Goal: Task Accomplishment & Management: Manage account settings

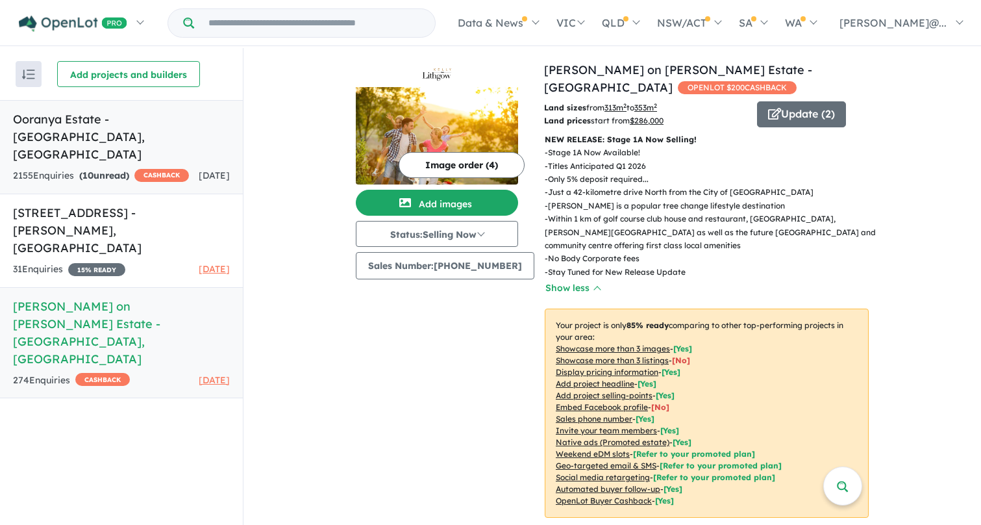
click at [114, 168] on div "2155 Enquir ies ( 10 unread) CASHBACK" at bounding box center [101, 176] width 176 height 16
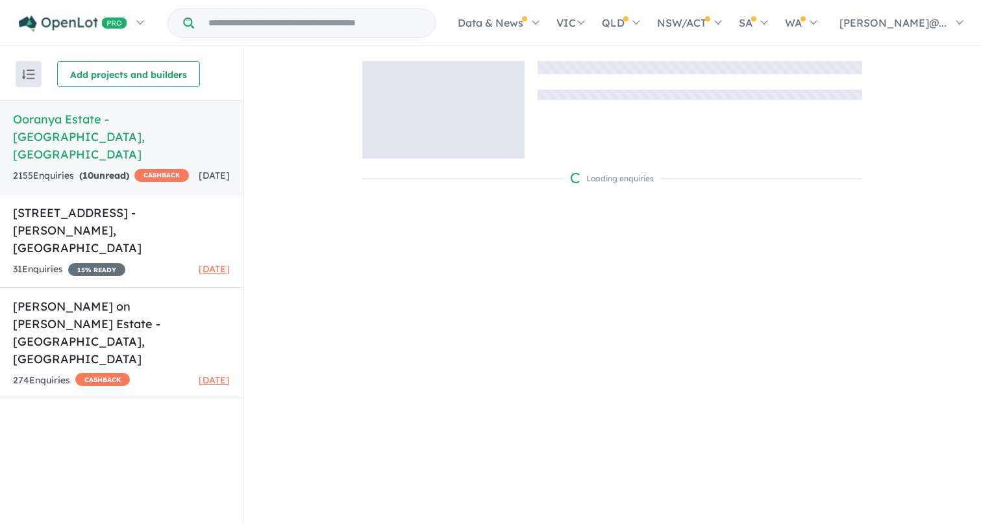
click at [113, 169] on strong "( 10 unread)" at bounding box center [104, 175] width 50 height 12
click at [123, 169] on strong "( 10 unread)" at bounding box center [104, 175] width 50 height 12
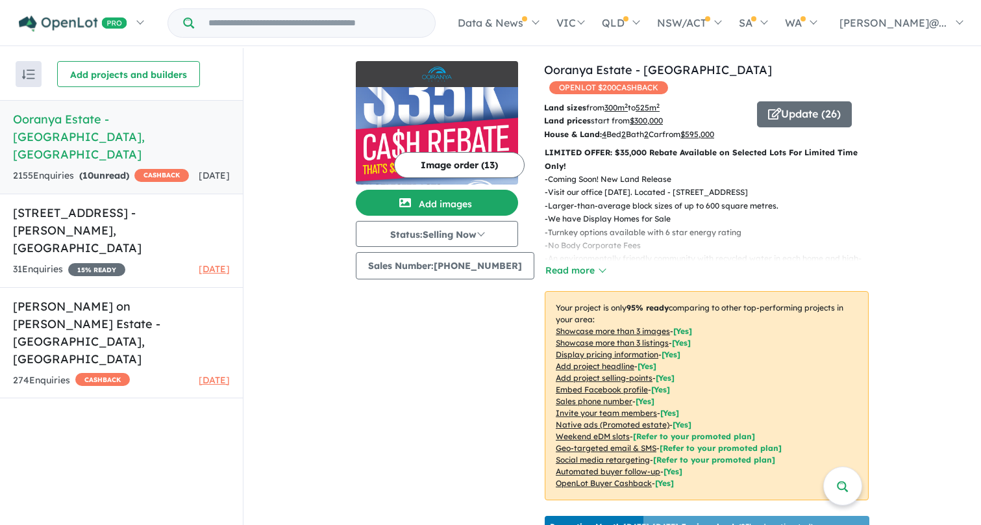
click at [76, 121] on h5 "Ooranya Estate - [GEOGRAPHIC_DATA][PERSON_NAME][GEOGRAPHIC_DATA]" at bounding box center [121, 136] width 217 height 53
click at [132, 122] on h5 "Ooranya Estate - [GEOGRAPHIC_DATA][PERSON_NAME][GEOGRAPHIC_DATA]" at bounding box center [121, 136] width 217 height 53
click at [114, 169] on strong "( 10 unread)" at bounding box center [104, 175] width 50 height 12
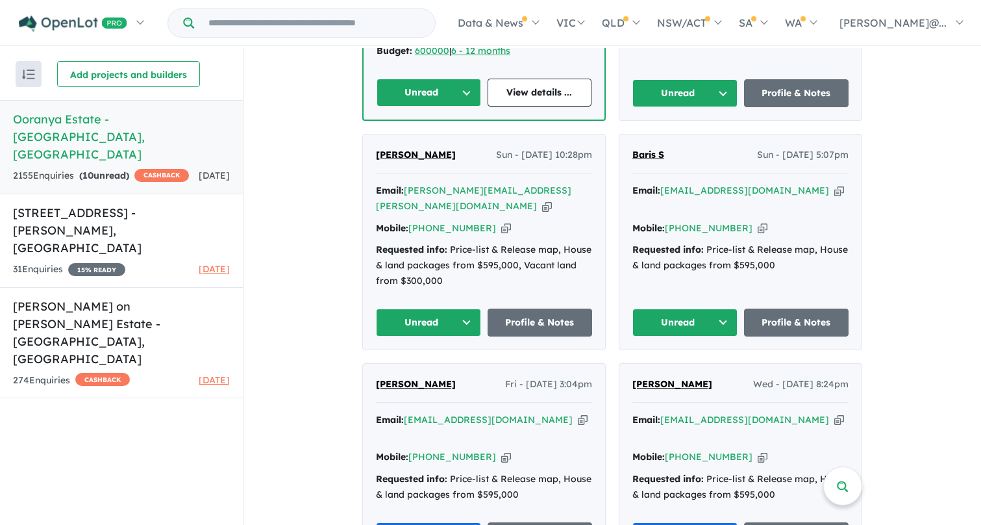
scroll to position [1420, 0]
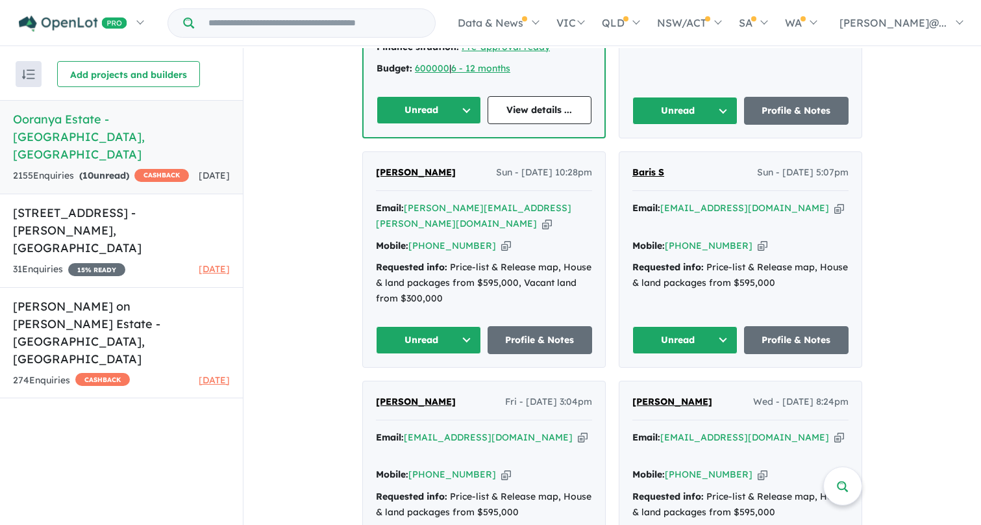
click at [721, 326] on button "Unread" at bounding box center [684, 340] width 105 height 28
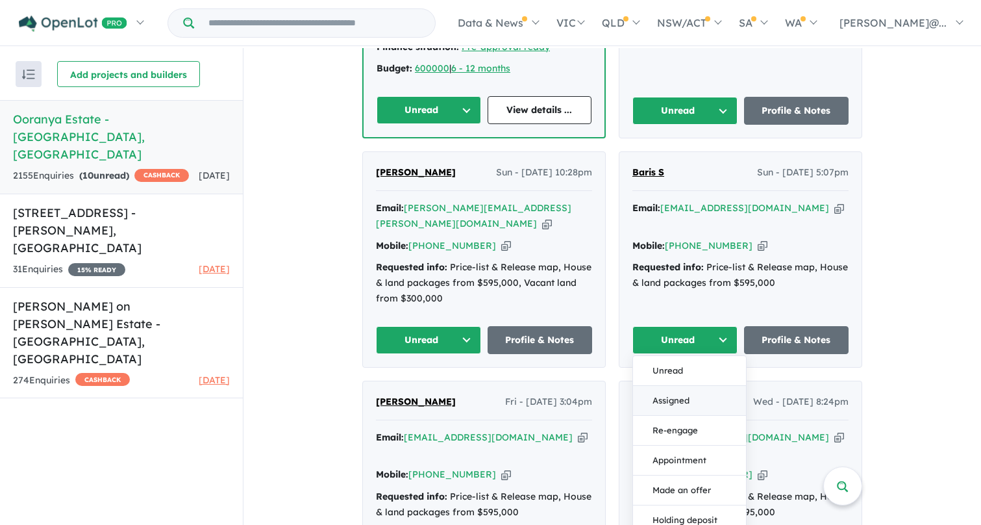
click at [661, 386] on button "Assigned" at bounding box center [689, 401] width 113 height 30
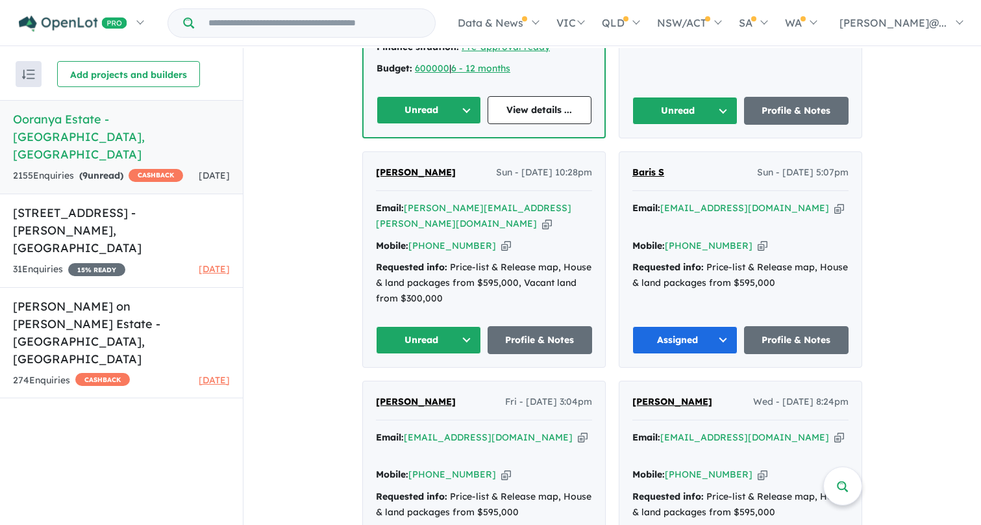
click at [470, 326] on button "Unread" at bounding box center [428, 340] width 105 height 28
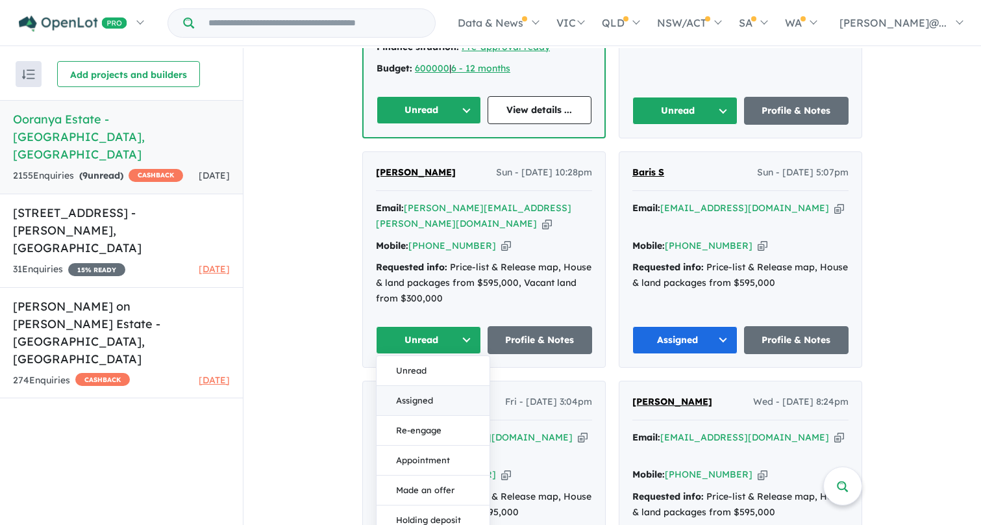
click at [427, 386] on button "Assigned" at bounding box center [433, 401] width 113 height 30
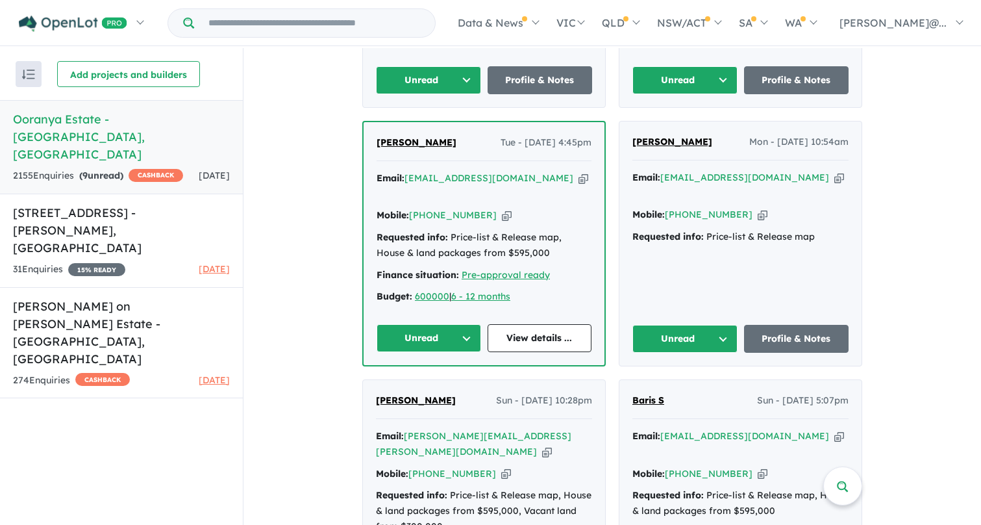
scroll to position [1191, 0]
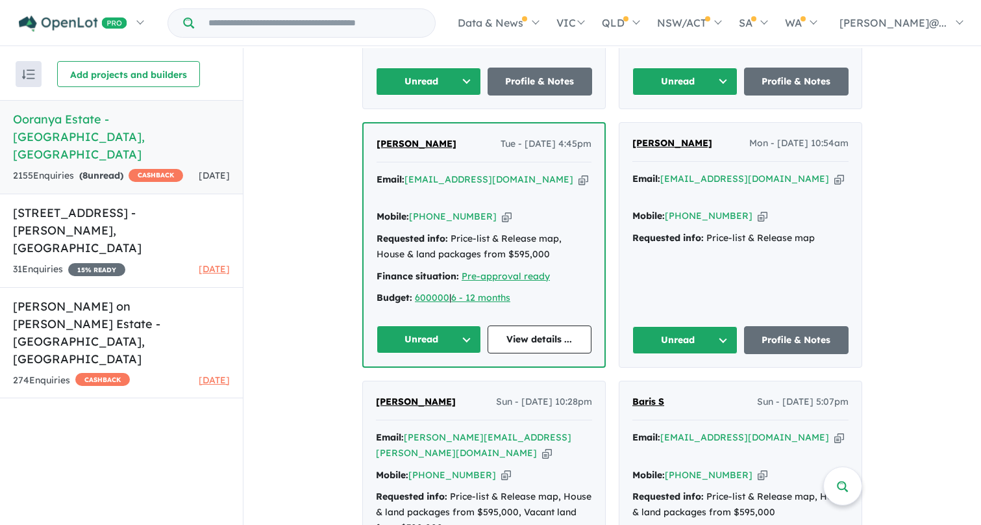
click at [724, 326] on button "Unread" at bounding box center [684, 340] width 105 height 28
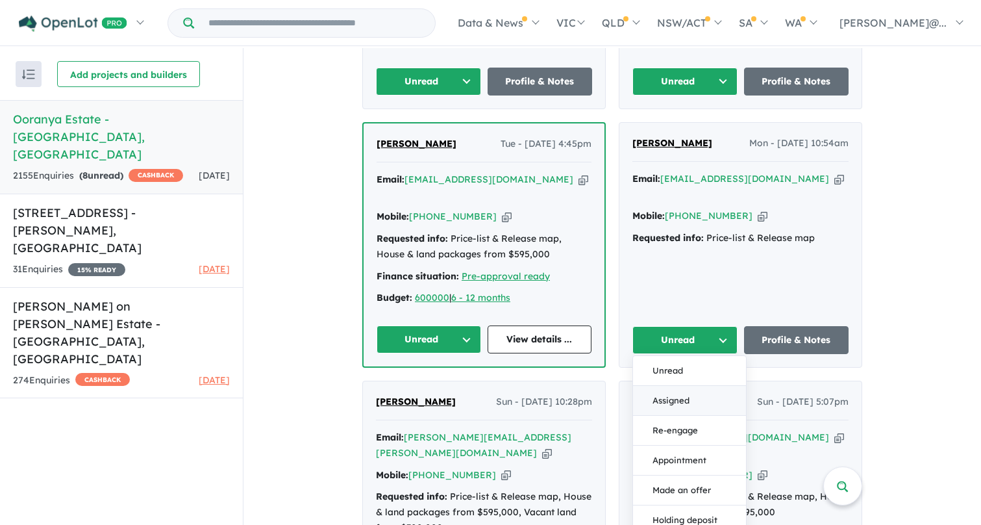
click at [666, 386] on button "Assigned" at bounding box center [689, 401] width 113 height 30
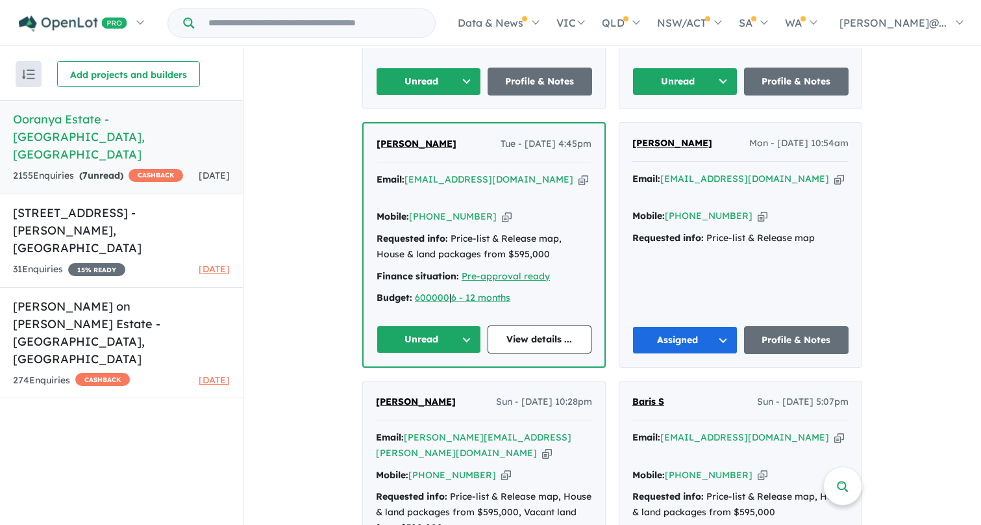
click at [464, 325] on button "Unread" at bounding box center [429, 339] width 105 height 28
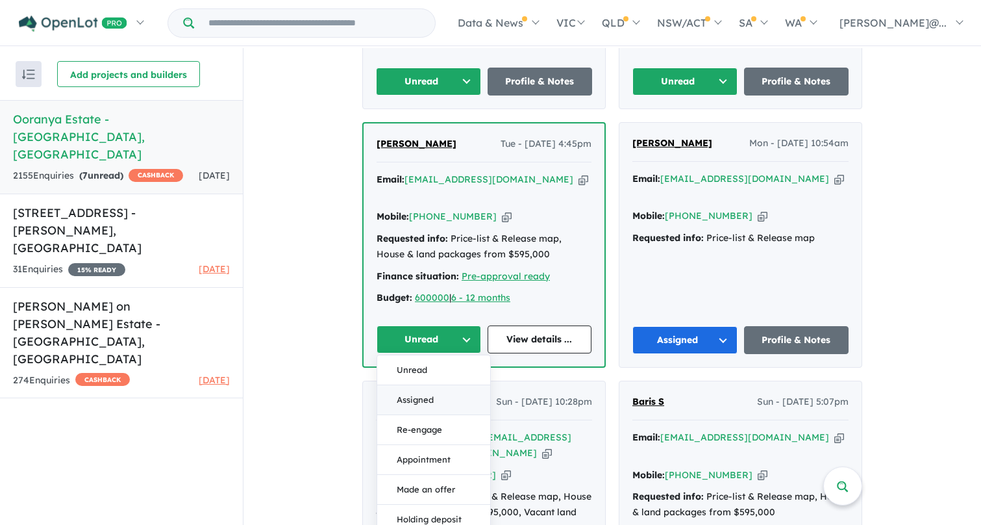
click at [438, 385] on button "Assigned" at bounding box center [433, 400] width 113 height 30
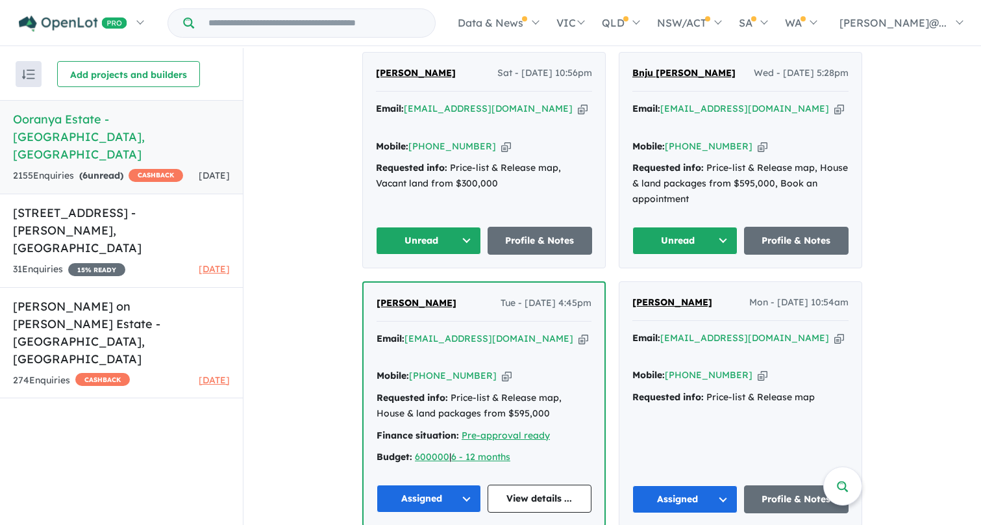
scroll to position [1026, 0]
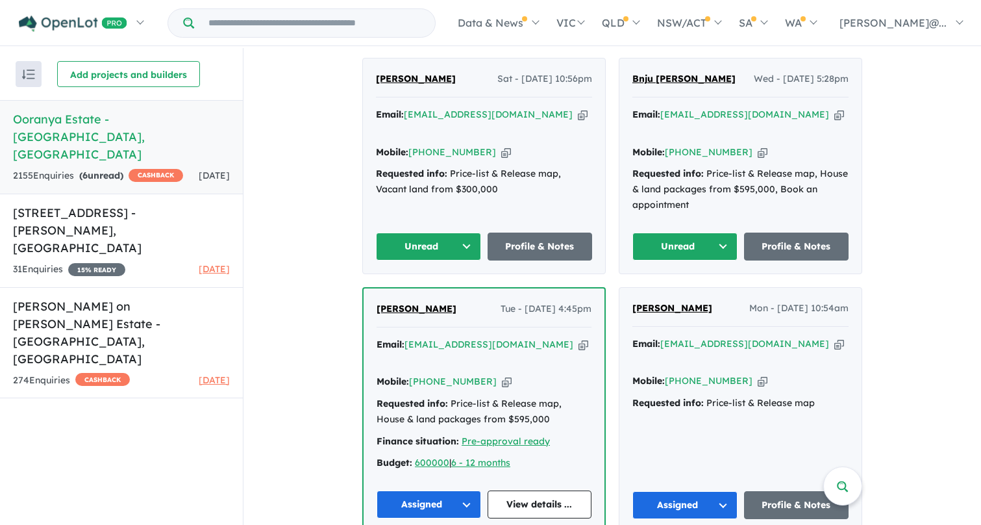
click at [717, 232] on button "Unread" at bounding box center [684, 246] width 105 height 28
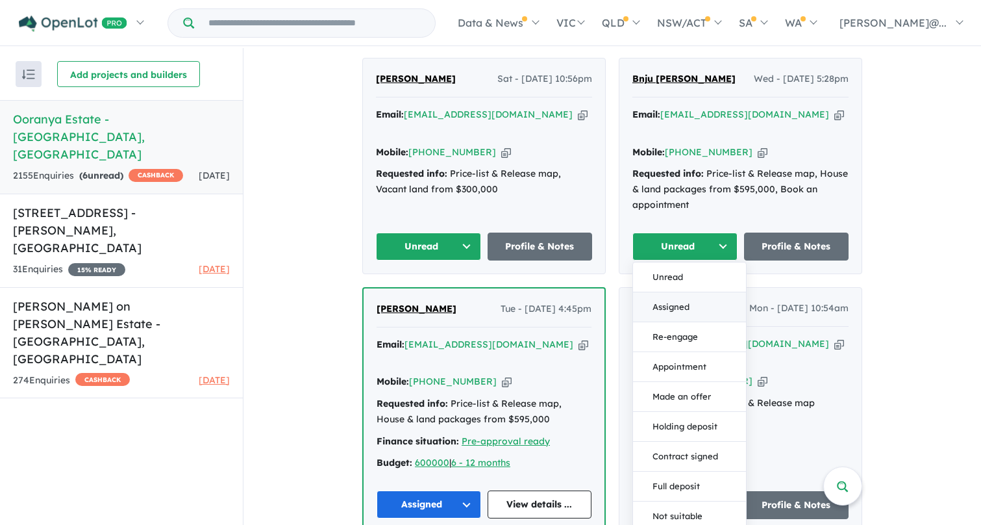
click at [674, 292] on button "Assigned" at bounding box center [689, 307] width 113 height 30
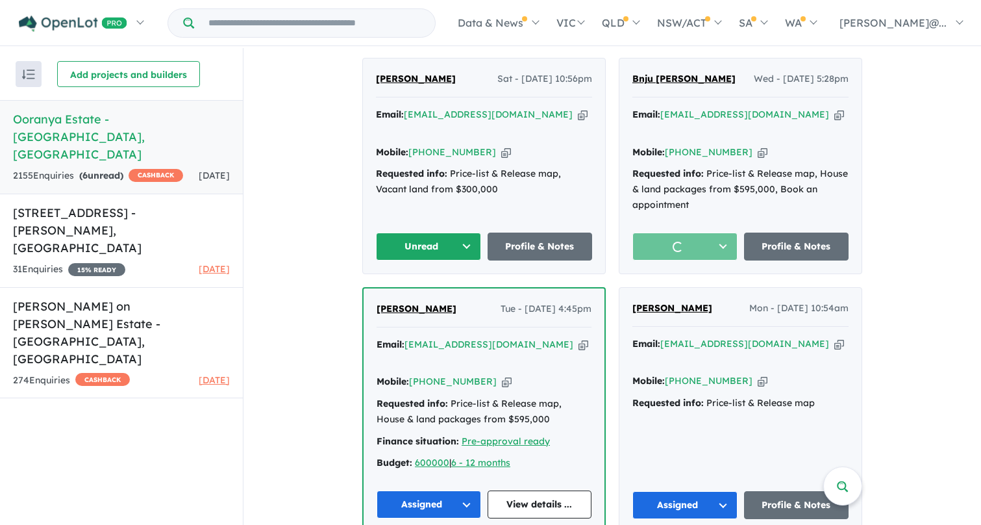
click at [461, 232] on button "Unread" at bounding box center [428, 246] width 105 height 28
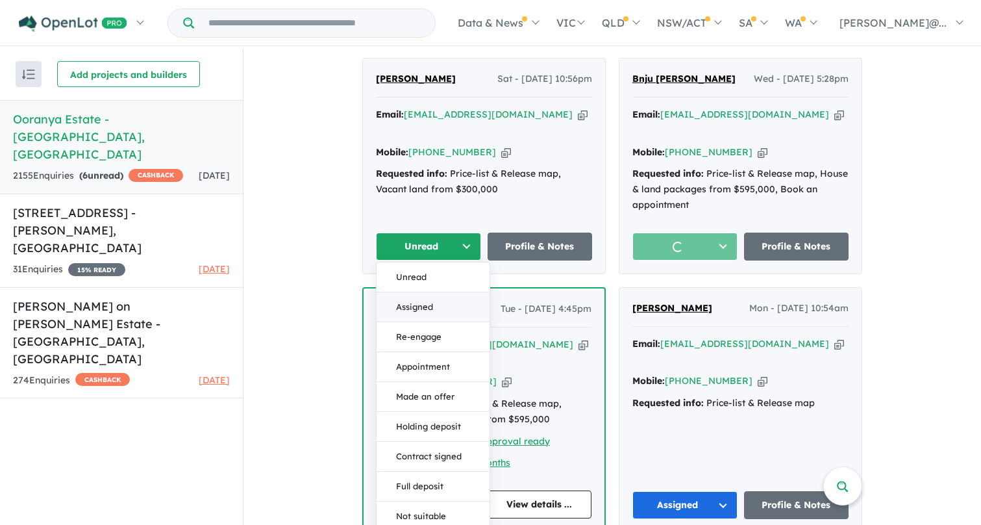
click at [443, 292] on button "Assigned" at bounding box center [433, 307] width 113 height 30
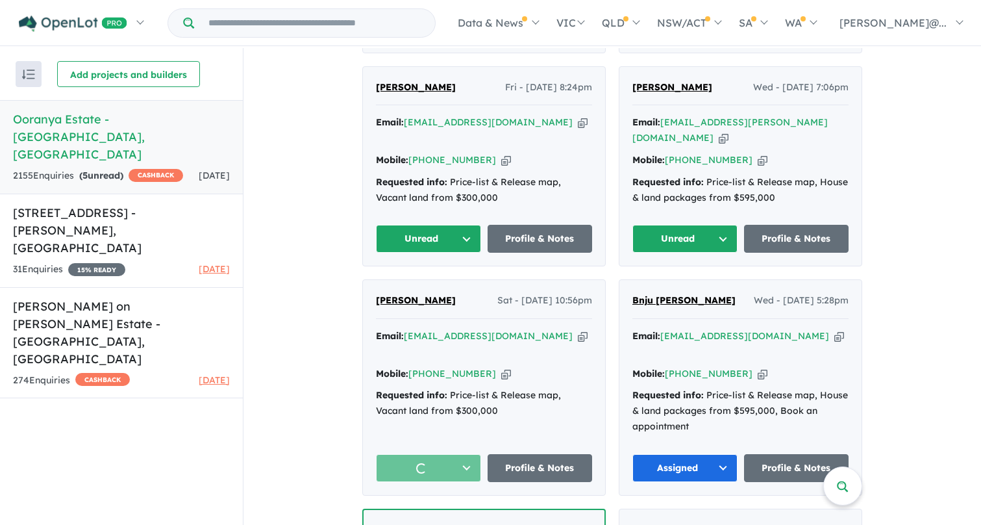
scroll to position [806, 0]
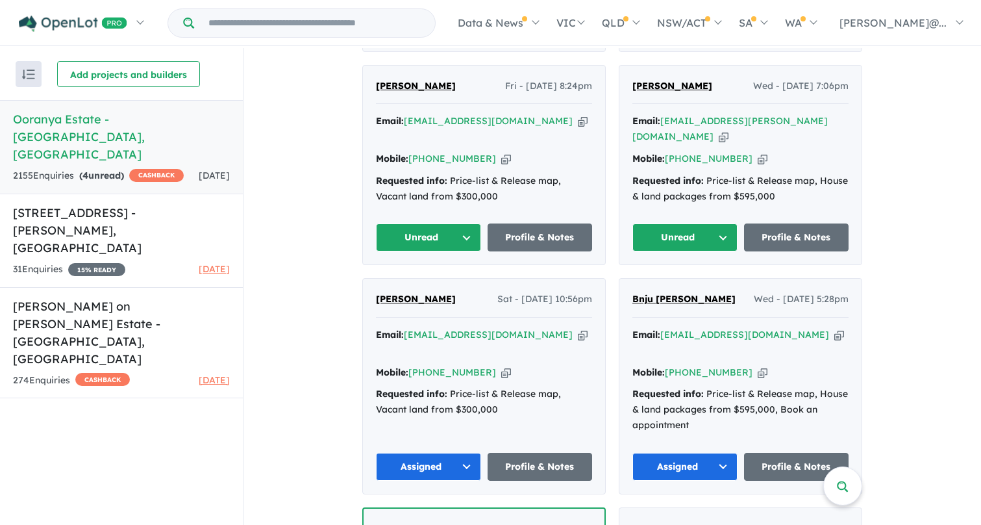
click at [719, 223] on button "Unread" at bounding box center [684, 237] width 105 height 28
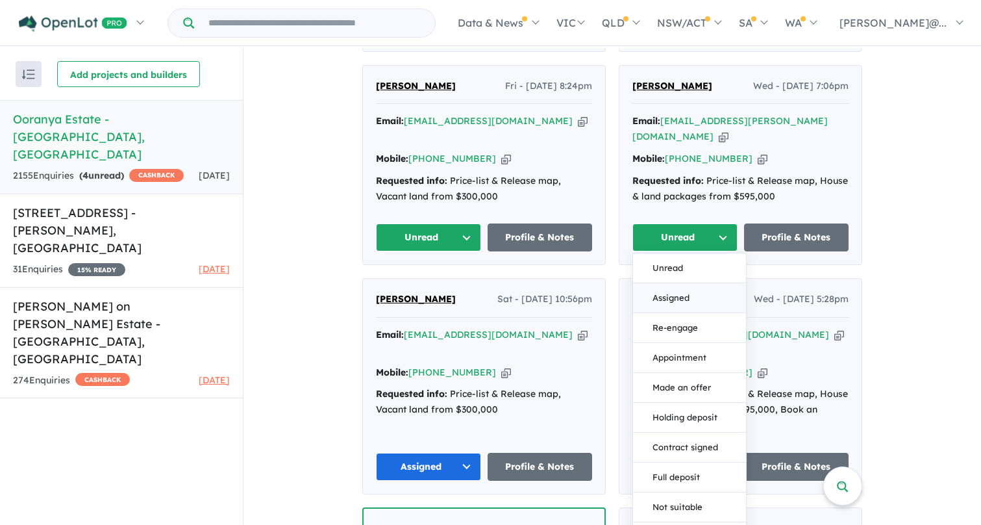
click at [671, 283] on button "Assigned" at bounding box center [689, 298] width 113 height 30
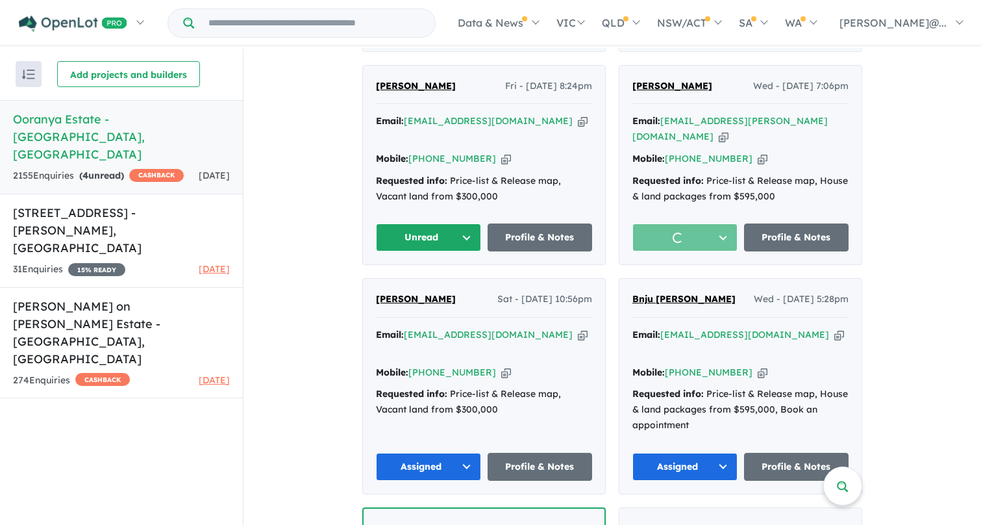
click at [466, 223] on button "Unread" at bounding box center [428, 237] width 105 height 28
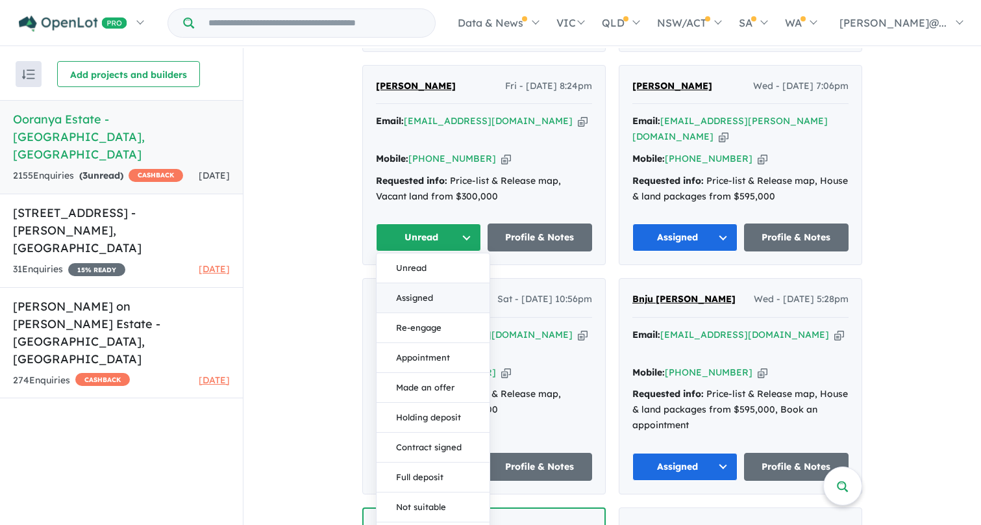
click at [431, 283] on button "Assigned" at bounding box center [433, 298] width 113 height 30
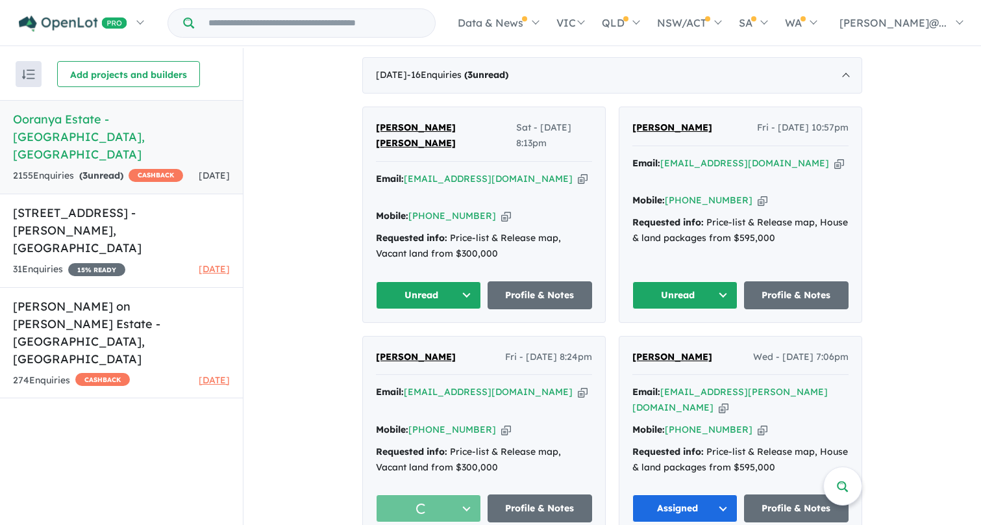
scroll to position [536, 0]
click at [712, 280] on button "Unread" at bounding box center [684, 294] width 105 height 28
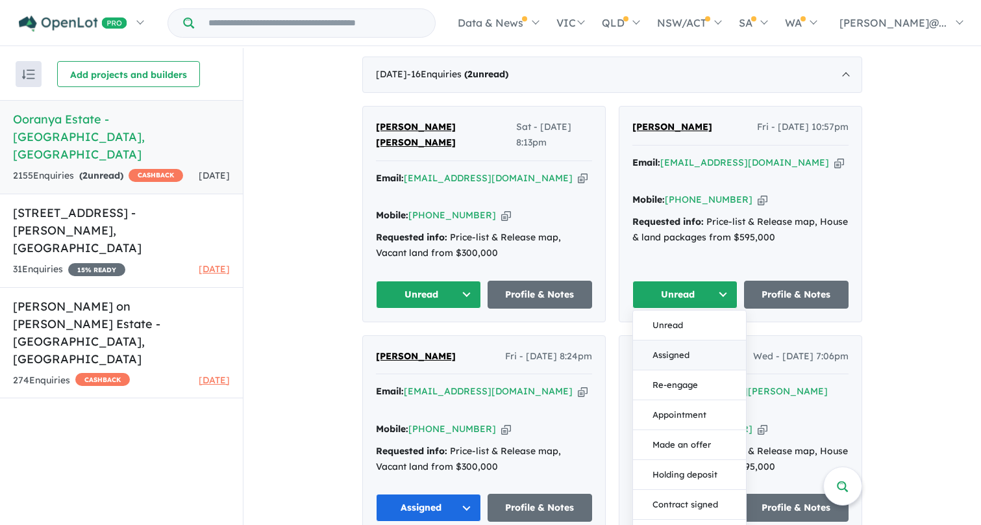
click at [677, 340] on button "Assigned" at bounding box center [689, 355] width 113 height 30
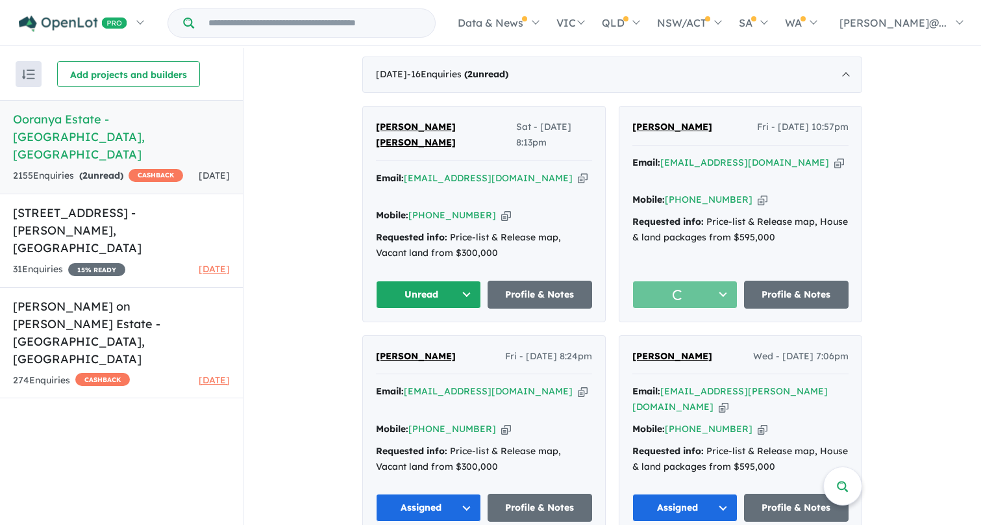
click at [446, 280] on button "Unread" at bounding box center [428, 294] width 105 height 28
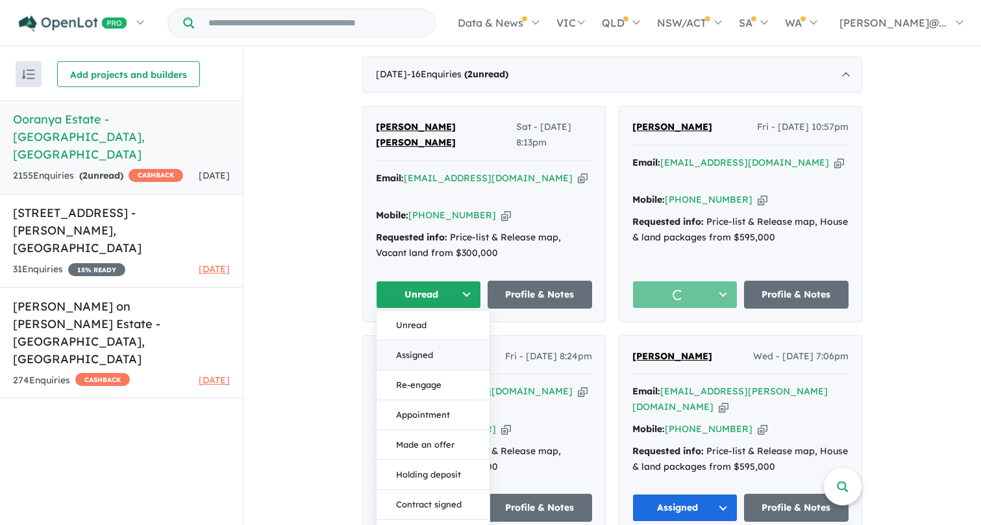
click at [430, 340] on button "Assigned" at bounding box center [433, 355] width 113 height 30
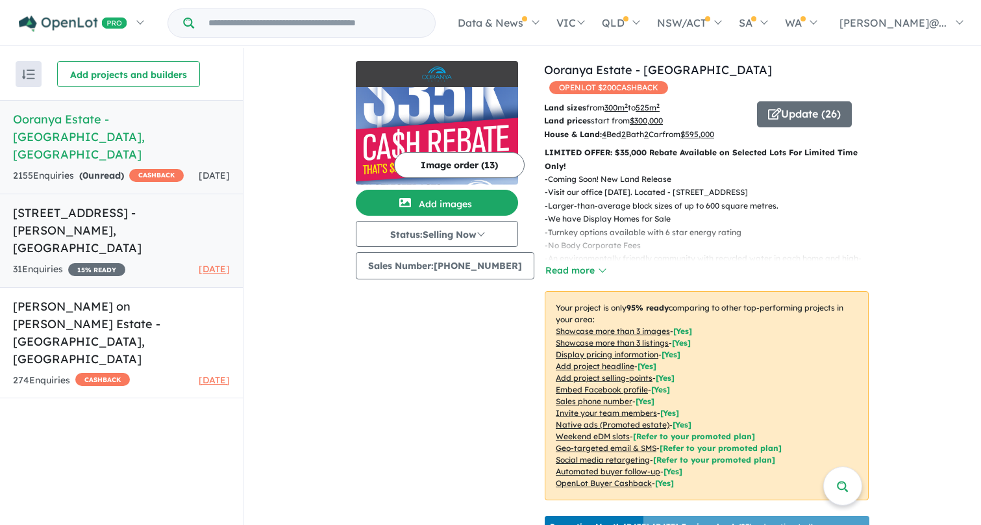
scroll to position [0, 0]
